Goal: Transaction & Acquisition: Purchase product/service

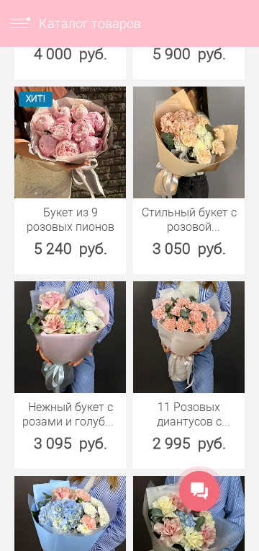
scroll to position [1312, 0]
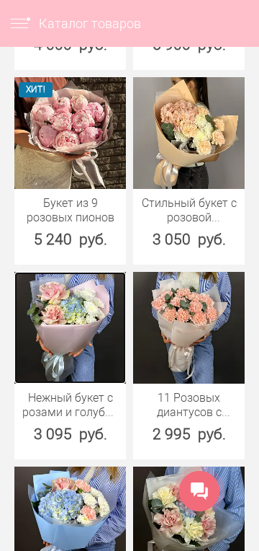
click at [69, 333] on img at bounding box center [70, 328] width 112 height 112
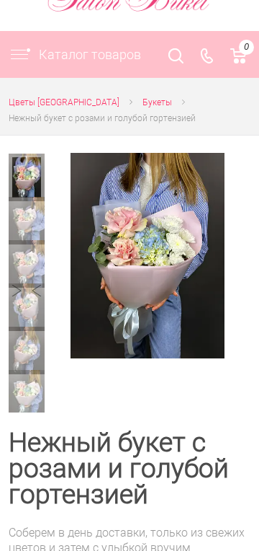
scroll to position [66, 0]
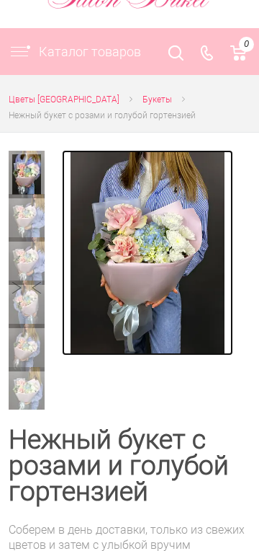
click at [172, 295] on img at bounding box center [148, 252] width 154 height 205
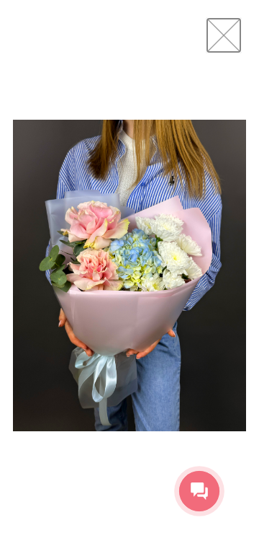
click at [231, 31] on link at bounding box center [224, 35] width 36 height 36
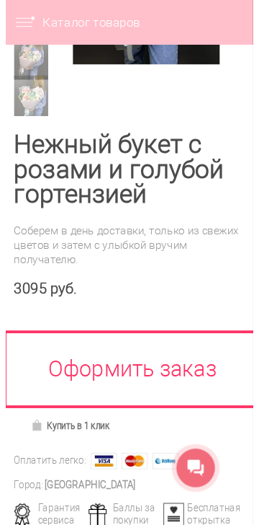
scroll to position [0, 0]
